Goal: Transaction & Acquisition: Purchase product/service

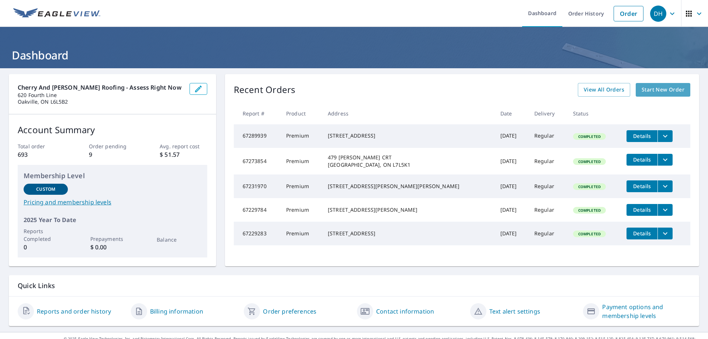
click at [649, 86] on span "Start New Order" at bounding box center [663, 89] width 43 height 9
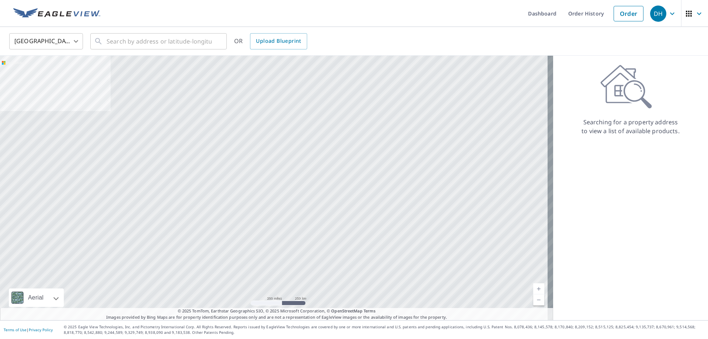
click at [76, 39] on body "DH DH Dashboard Order History Order DH United States US ​ ​ OR Upload Blueprint…" at bounding box center [354, 169] width 708 height 339
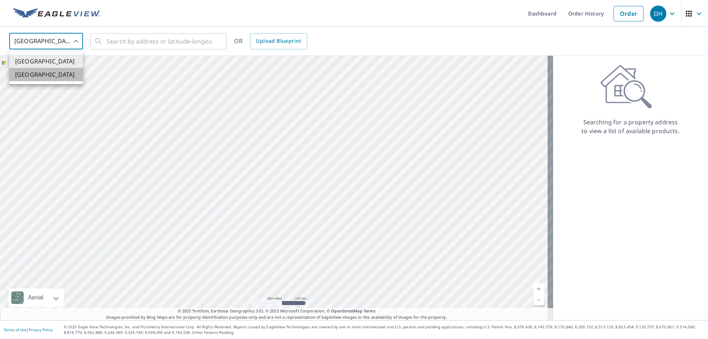
click at [29, 74] on li "[GEOGRAPHIC_DATA]" at bounding box center [46, 74] width 74 height 13
type input "CA"
click at [123, 41] on input "text" at bounding box center [159, 41] width 105 height 21
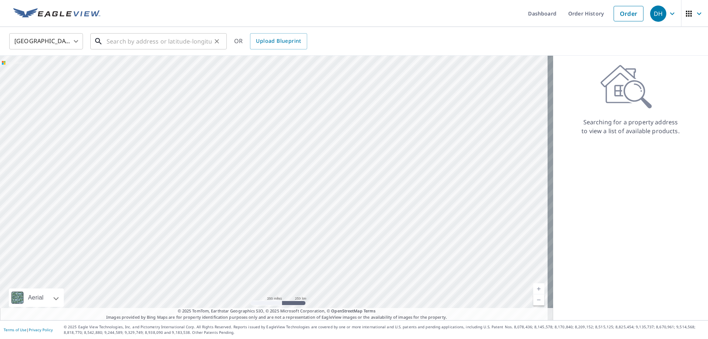
click at [130, 38] on input "text" at bounding box center [159, 41] width 105 height 21
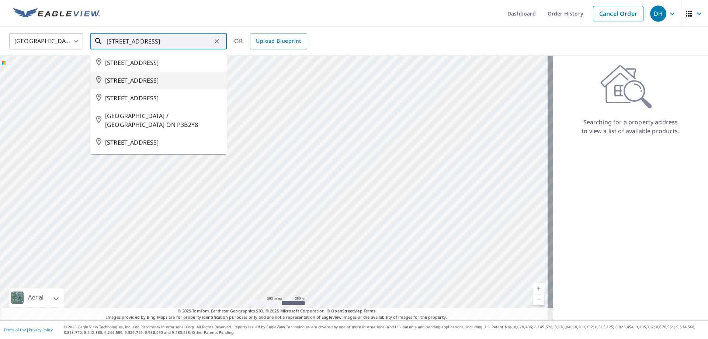
click at [162, 77] on span "[STREET_ADDRESS]" at bounding box center [163, 80] width 116 height 9
type input "[STREET_ADDRESS]"
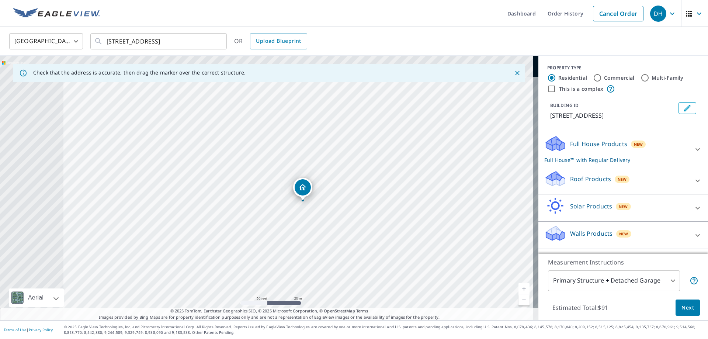
drag, startPoint x: 213, startPoint y: 141, endPoint x: 387, endPoint y: 273, distance: 218.3
click at [387, 273] on div "[STREET_ADDRESS]" at bounding box center [269, 188] width 539 height 264
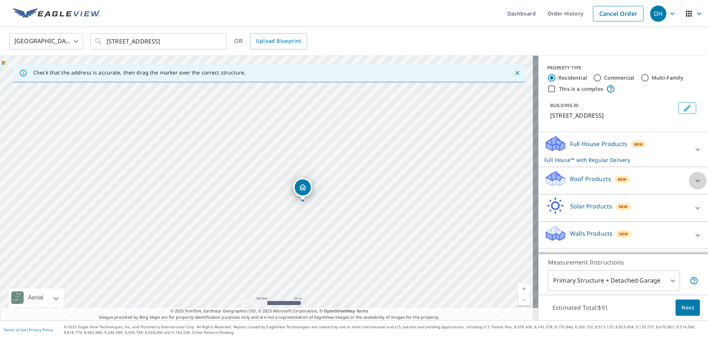
click at [694, 185] on icon at bounding box center [698, 180] width 9 height 9
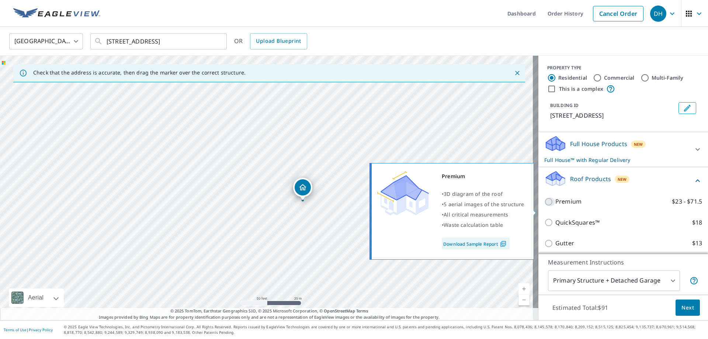
click at [544, 206] on input "Premium $23 - $71.5" at bounding box center [549, 201] width 11 height 9
checkbox input "true"
checkbox input "false"
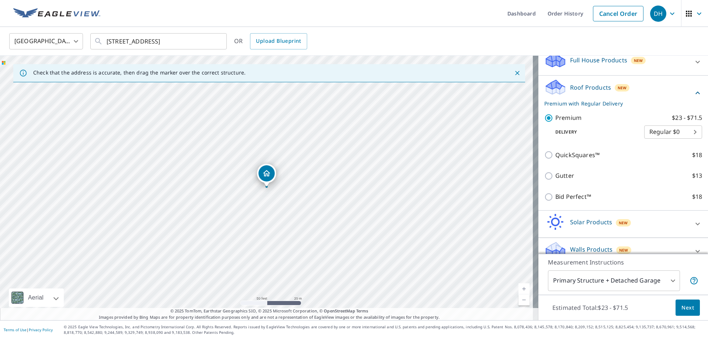
scroll to position [104, 0]
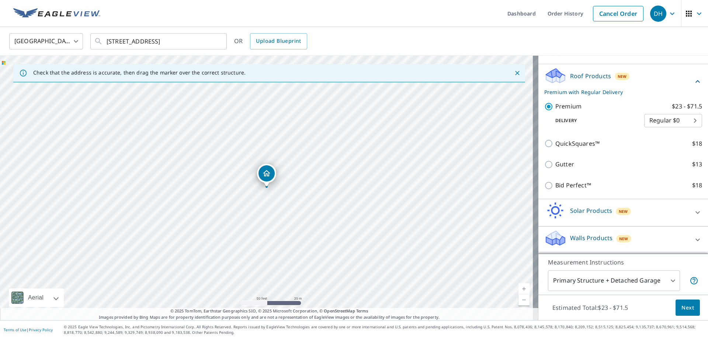
click at [687, 307] on span "Next" at bounding box center [688, 307] width 13 height 9
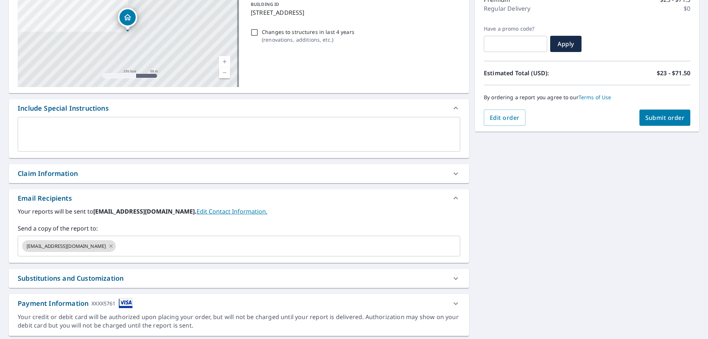
scroll to position [125, 0]
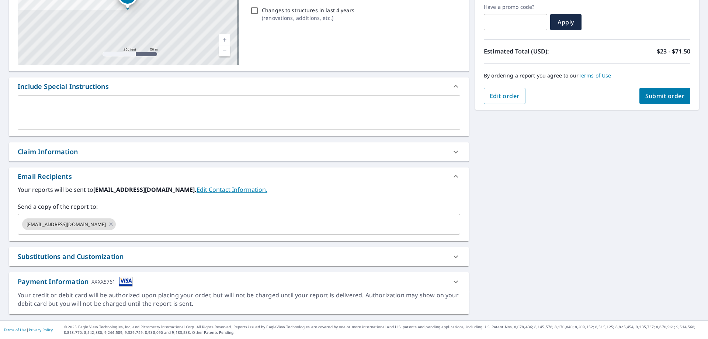
click at [655, 95] on span "Submit order" at bounding box center [665, 96] width 39 height 8
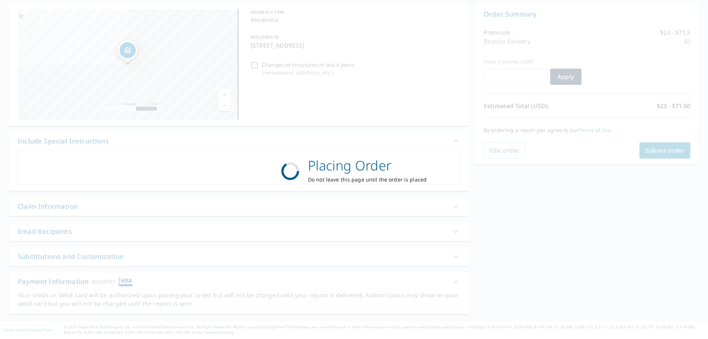
scroll to position [71, 0]
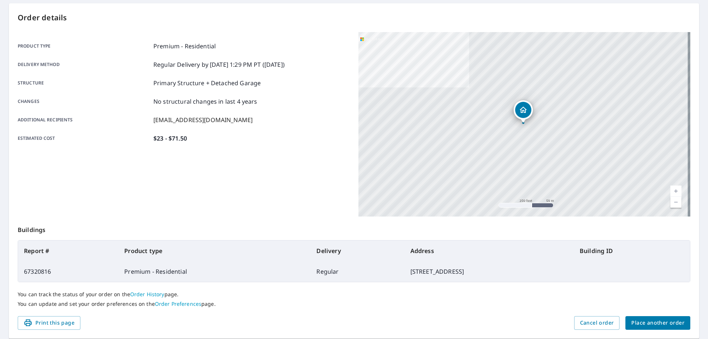
click at [688, 83] on div "Order details Product type Premium - Residential Delivery method Regular Delive…" at bounding box center [354, 170] width 691 height 335
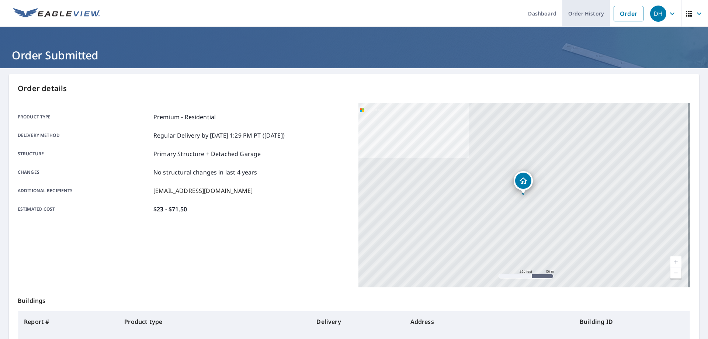
click at [588, 14] on link "Order History" at bounding box center [587, 13] width 48 height 27
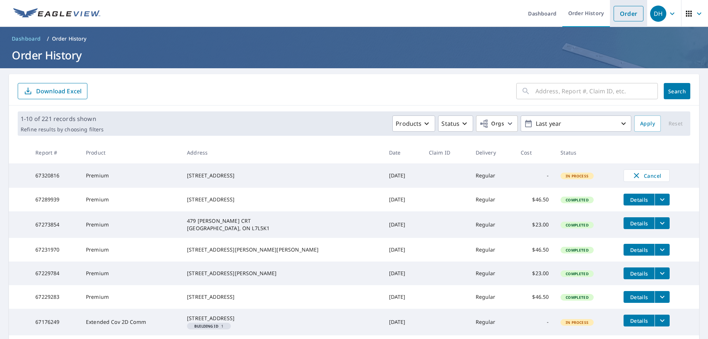
click at [626, 15] on link "Order" at bounding box center [629, 13] width 30 height 15
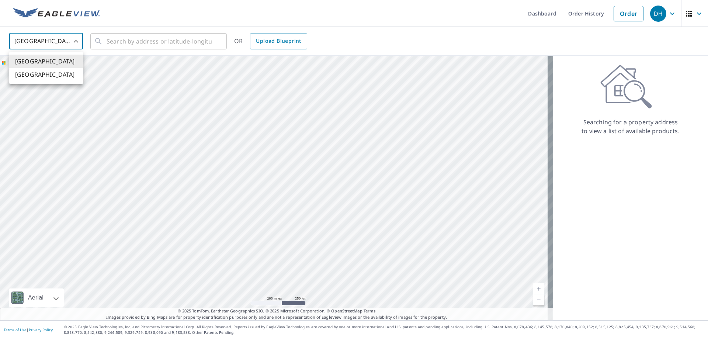
click at [75, 43] on body "DH DH Dashboard Order History Order DH United States US ​ ​ OR Upload Blueprint…" at bounding box center [354, 169] width 708 height 339
click at [36, 75] on li "[GEOGRAPHIC_DATA]" at bounding box center [46, 74] width 74 height 13
type input "CA"
click at [148, 43] on input "text" at bounding box center [159, 41] width 105 height 21
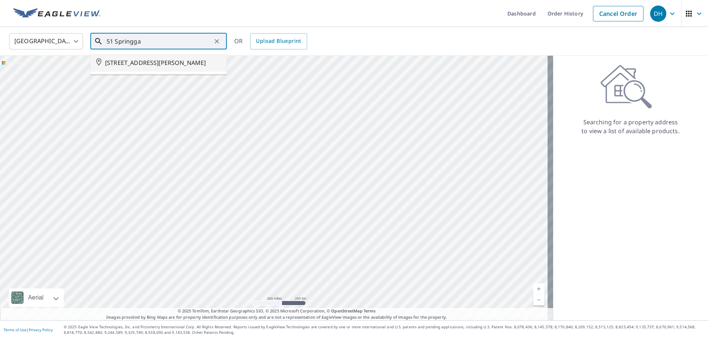
click at [156, 62] on span "[STREET_ADDRESS][PERSON_NAME]" at bounding box center [163, 62] width 116 height 9
type input "[STREET_ADDRESS][PERSON_NAME]"
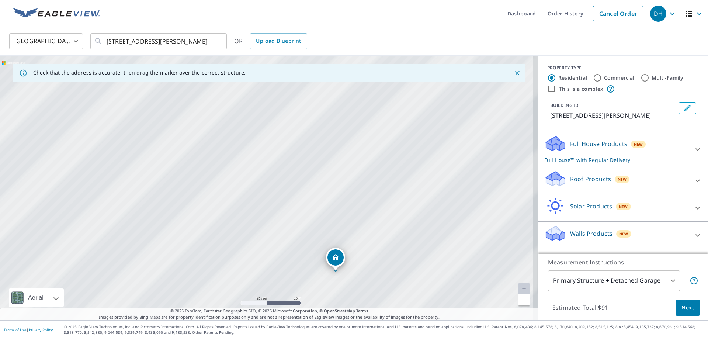
drag, startPoint x: 268, startPoint y: 153, endPoint x: 408, endPoint y: 309, distance: 209.2
click at [408, 309] on div "Check that the address is accurate, then drag the marker over the correct struc…" at bounding box center [269, 188] width 539 height 264
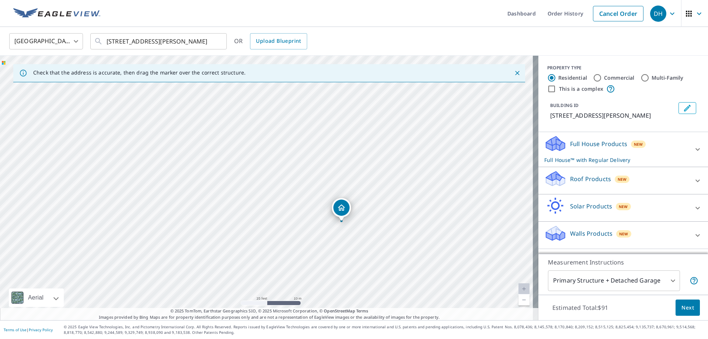
click at [343, 188] on div "[STREET_ADDRESS][PERSON_NAME]" at bounding box center [269, 188] width 539 height 264
click at [694, 184] on icon at bounding box center [698, 180] width 9 height 9
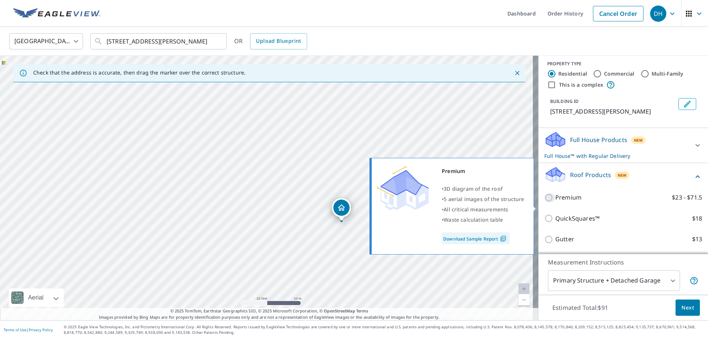
click at [546, 202] on input "Premium $23 - $71.5" at bounding box center [549, 197] width 11 height 9
checkbox input "true"
checkbox input "false"
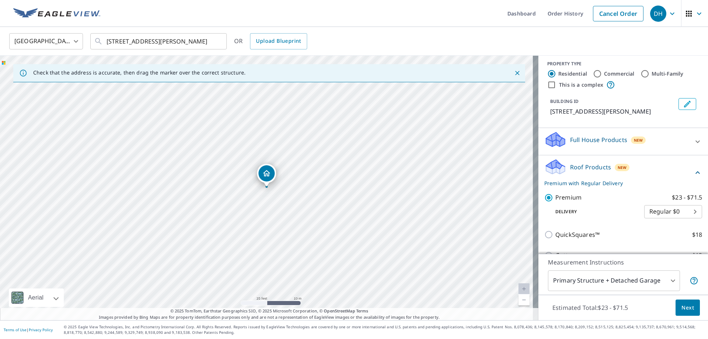
click at [682, 309] on span "Next" at bounding box center [688, 307] width 13 height 9
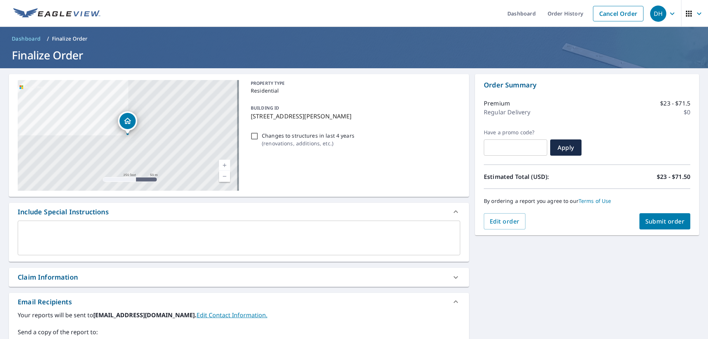
click at [648, 224] on span "Submit order" at bounding box center [665, 221] width 39 height 8
